Goal: Task Accomplishment & Management: Use online tool/utility

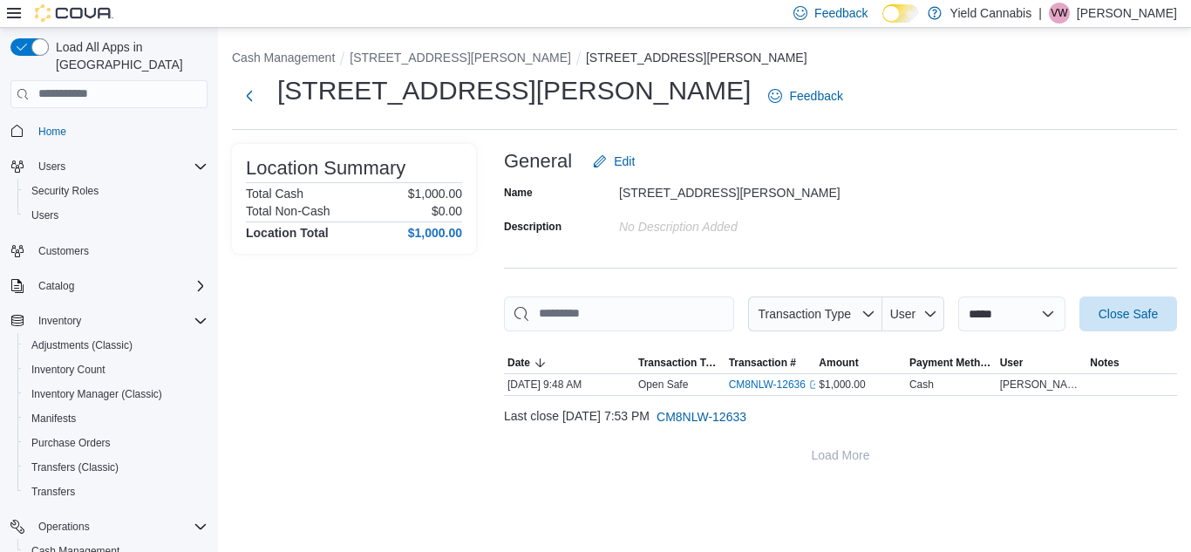
drag, startPoint x: 0, startPoint y: 0, endPoint x: 51, endPoint y: 461, distance: 463.9
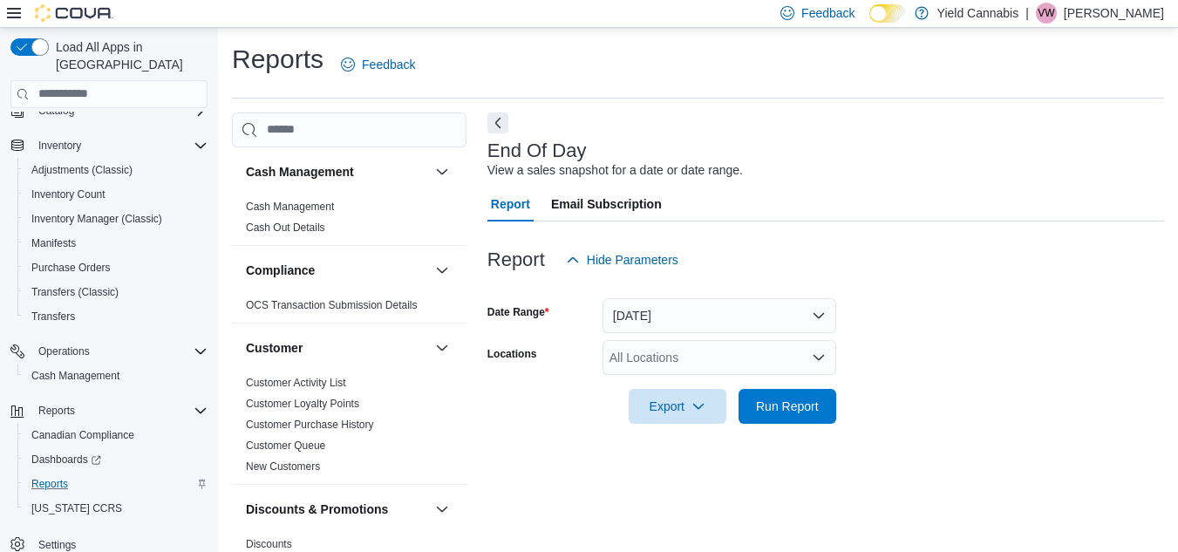
scroll to position [23, 0]
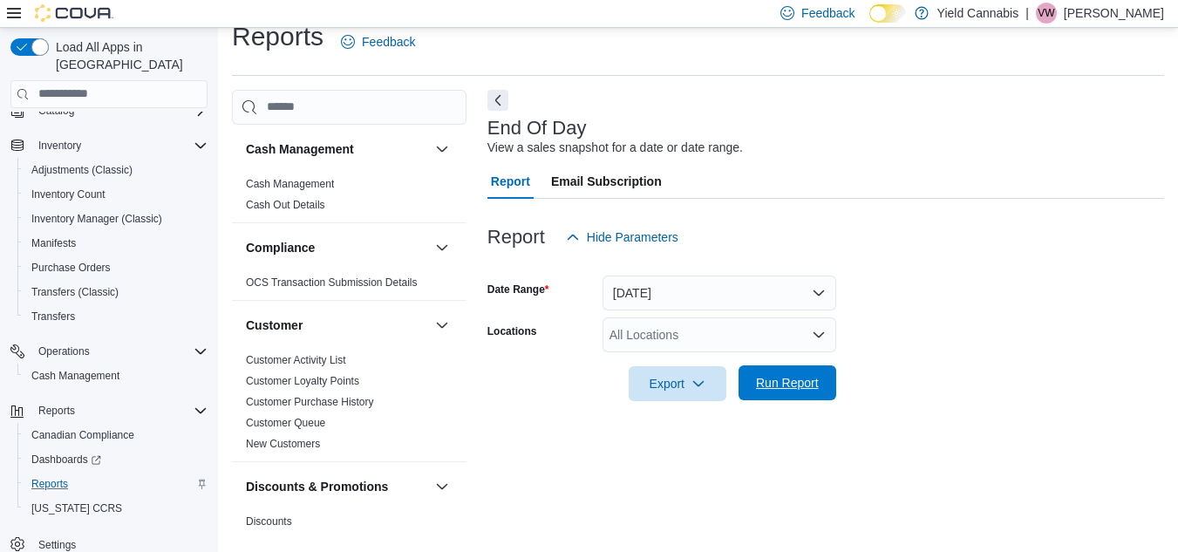
click at [790, 382] on span "Run Report" at bounding box center [787, 382] width 63 height 17
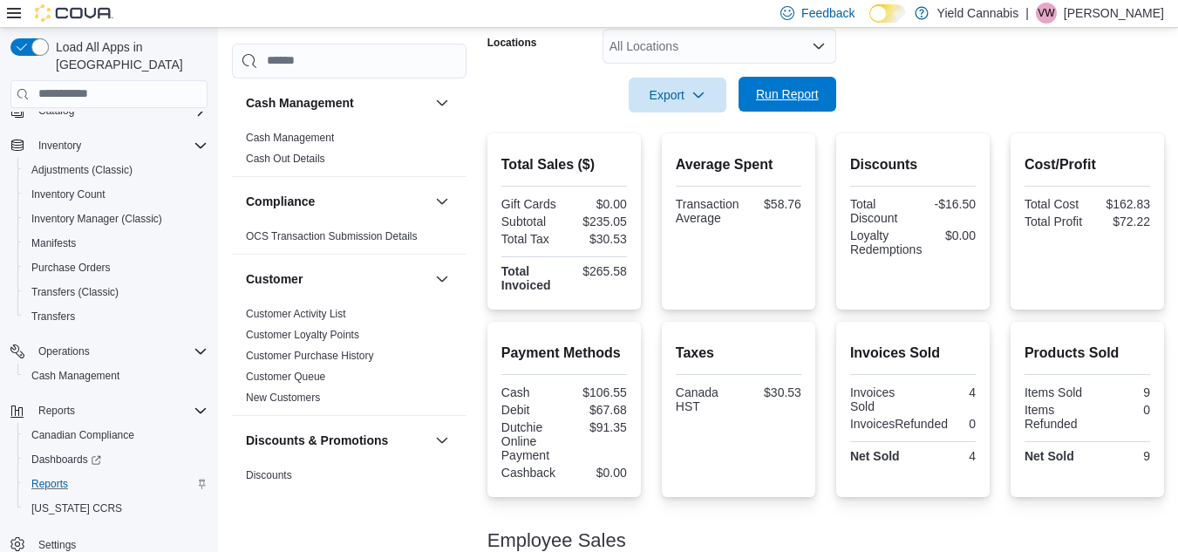
scroll to position [423, 0]
